Goal: Task Accomplishment & Management: Manage account settings

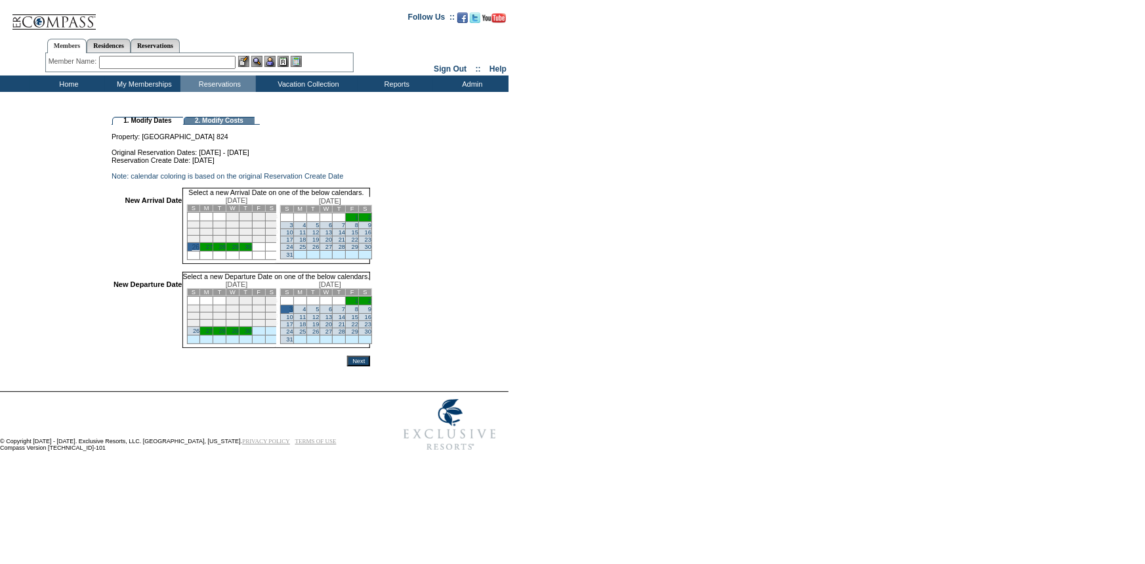
click at [370, 366] on input "Next" at bounding box center [358, 361] width 23 height 10
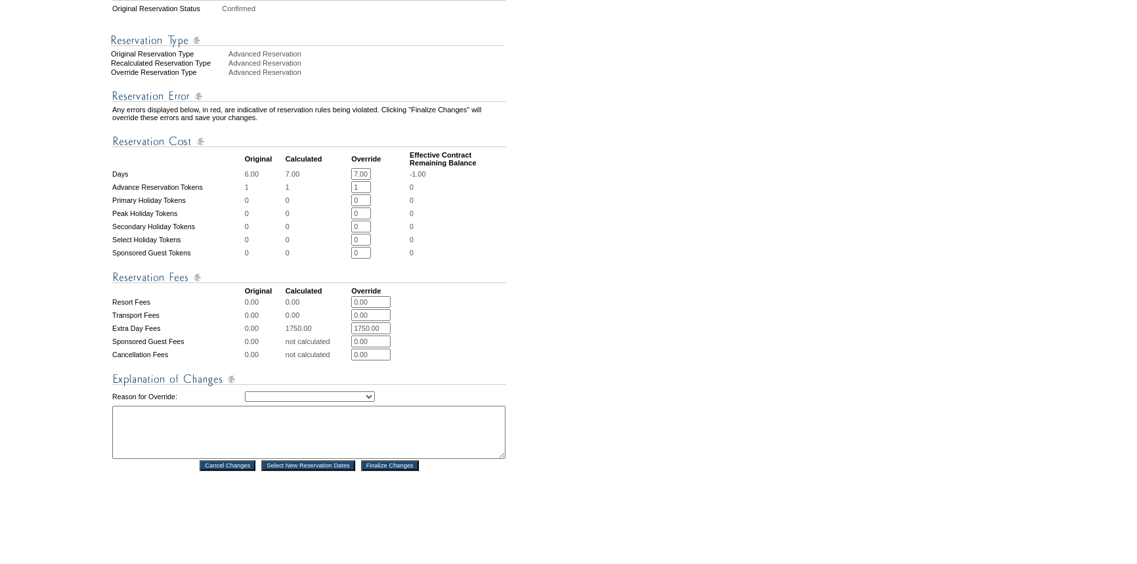
scroll to position [358, 0]
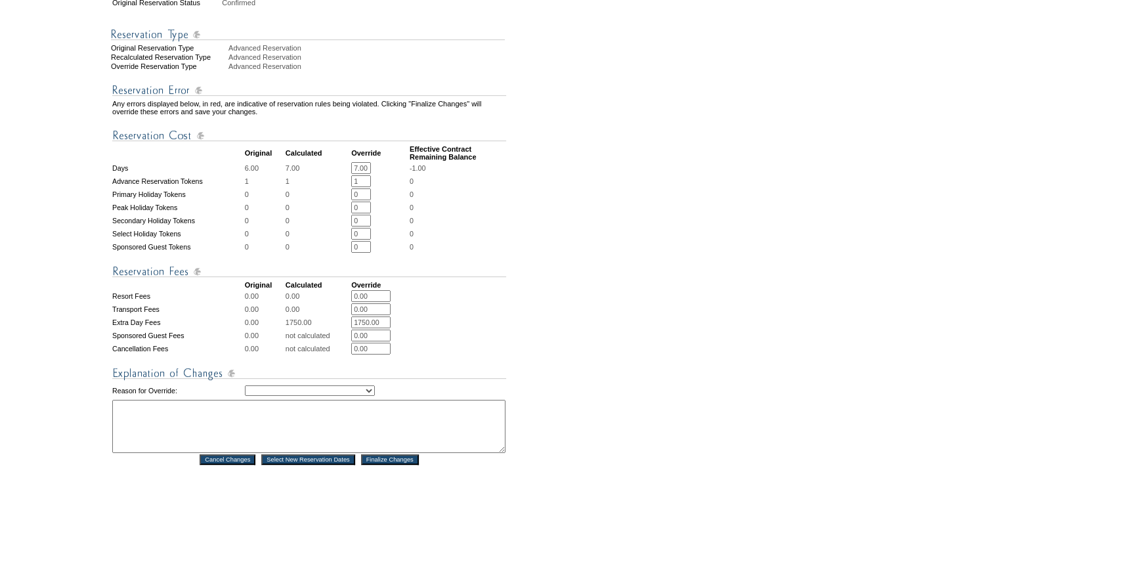
click at [309, 396] on select "Creating Continuous Stay Days Rebooked After Cancellation Editing Occupant Expe…" at bounding box center [310, 390] width 130 height 10
select select "1043"
click at [245, 396] on select "Creating Continuous Stay Days Rebooked After Cancellation Editing Occupant Expe…" at bounding box center [310, 390] width 130 height 10
click at [261, 445] on textarea at bounding box center [308, 426] width 393 height 53
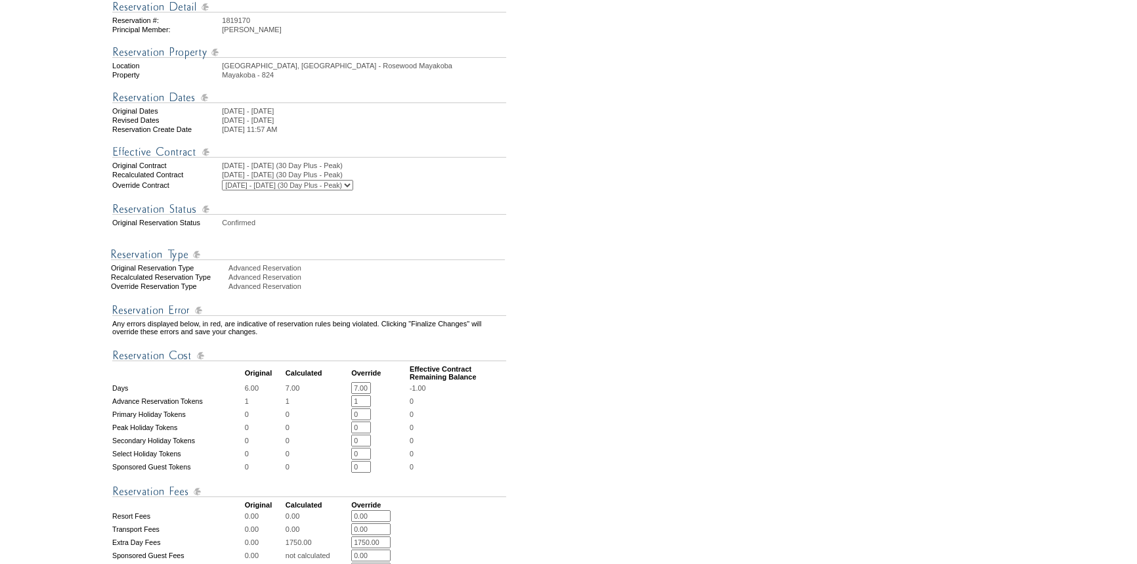
scroll to position [298, 0]
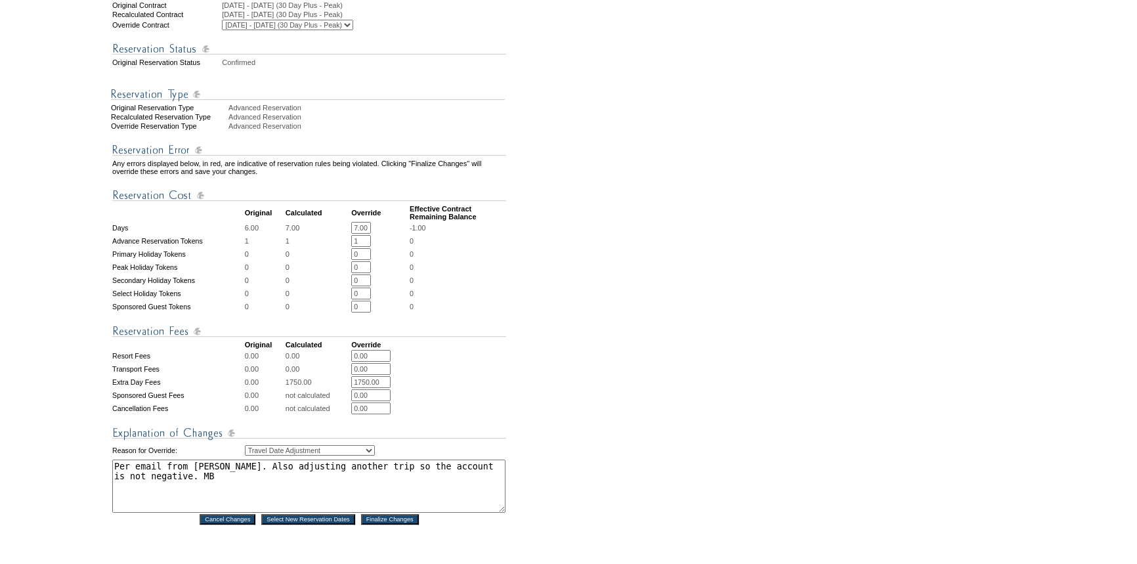
type textarea "Per email from Jon. Also adjusting another trip so the account is not negative.…"
click at [387, 524] on input "Finalize Changes" at bounding box center [390, 519] width 58 height 10
